Goal: Use online tool/utility: Utilize a website feature to perform a specific function

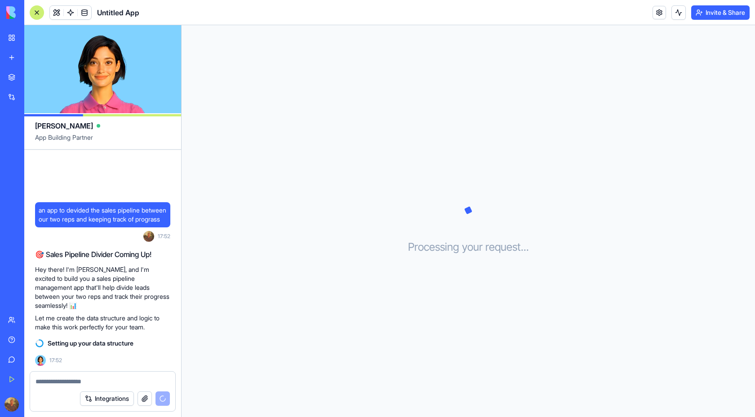
click at [345, 128] on div "Processing your request . . ." at bounding box center [469, 221] width 574 height 392
click at [100, 72] on video at bounding box center [102, 69] width 157 height 88
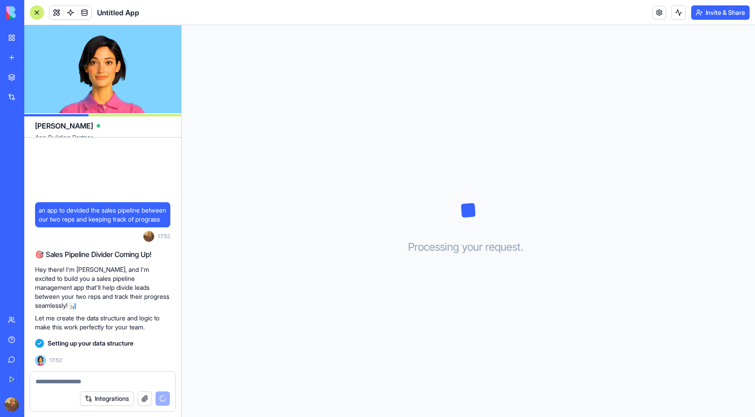
click at [100, 72] on video at bounding box center [102, 69] width 157 height 88
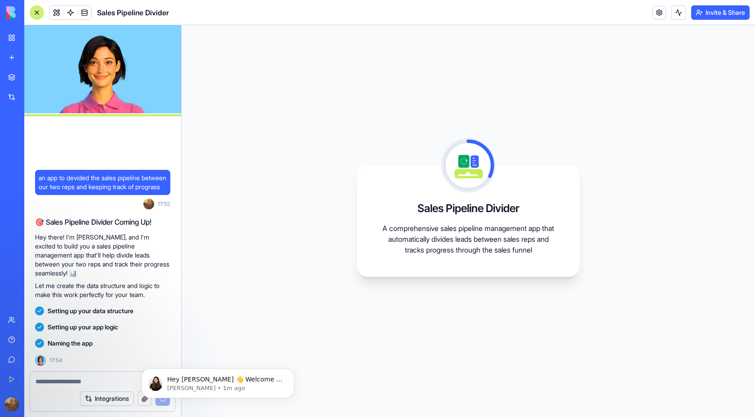
scroll to position [13, 0]
